Goal: Navigation & Orientation: Find specific page/section

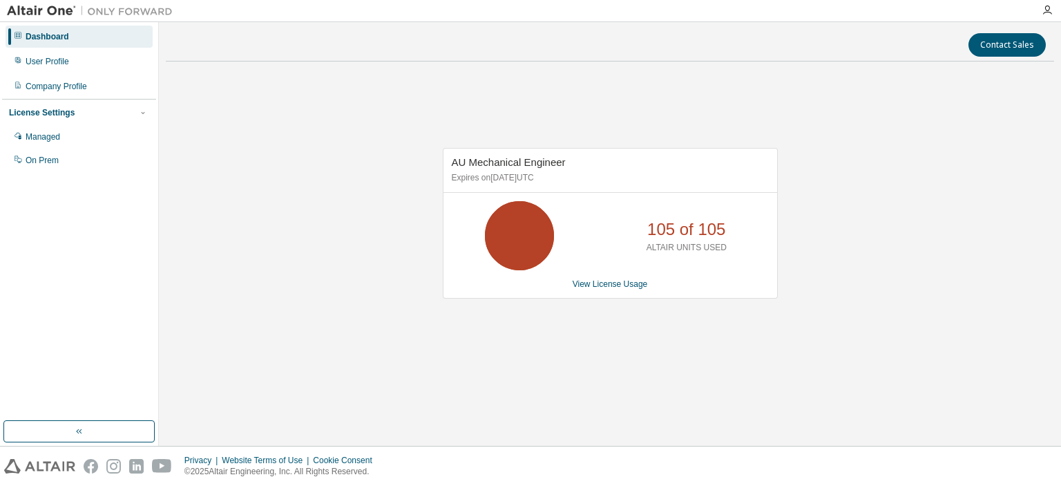
click at [555, 338] on div "AU Mechanical Engineer Expires on June 1, 2026 UTC 105 of 105 ALTAIR UNITS USED…" at bounding box center [610, 231] width 888 height 316
